Goal: Find specific page/section: Find specific page/section

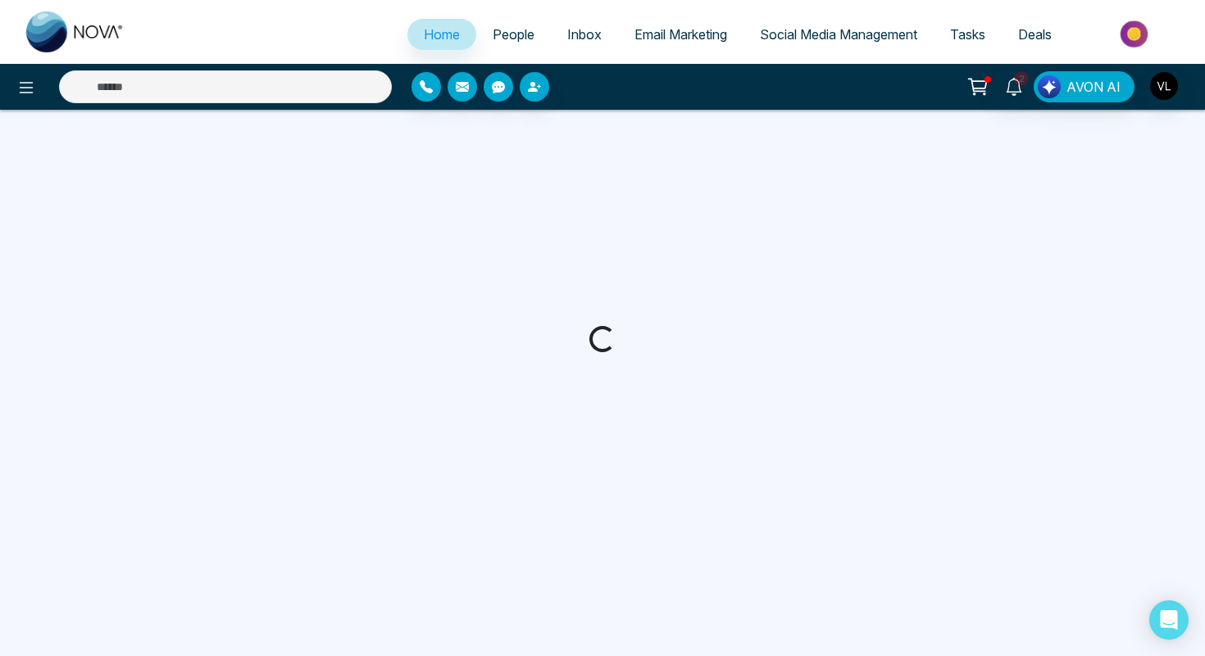
select select "*"
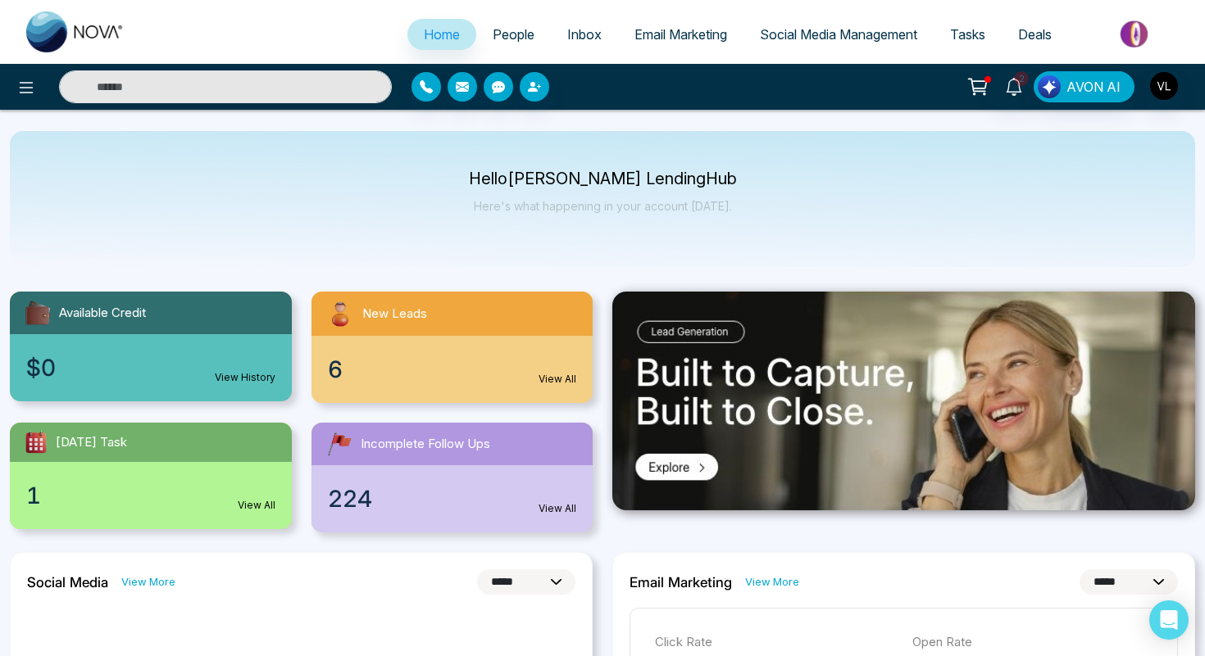
click at [492, 33] on span "People" at bounding box center [513, 34] width 42 height 16
